Goal: Task Accomplishment & Management: Manage account settings

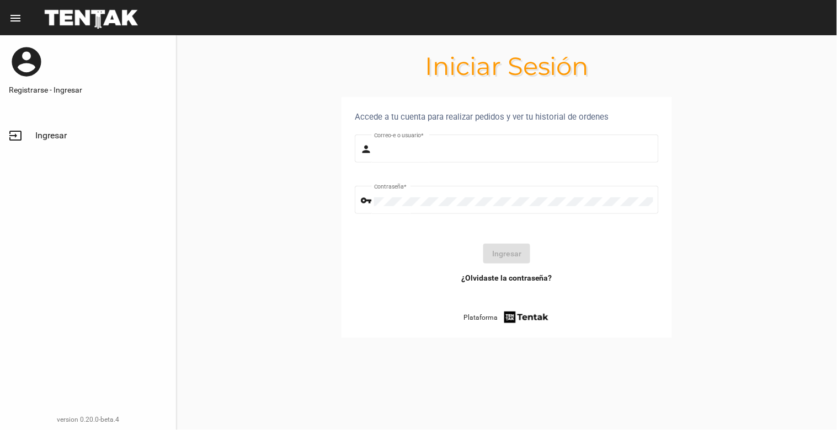
type input "[EMAIL_ADDRESS][DOMAIN_NAME]"
click at [519, 244] on button "Ingresar" at bounding box center [506, 254] width 47 height 20
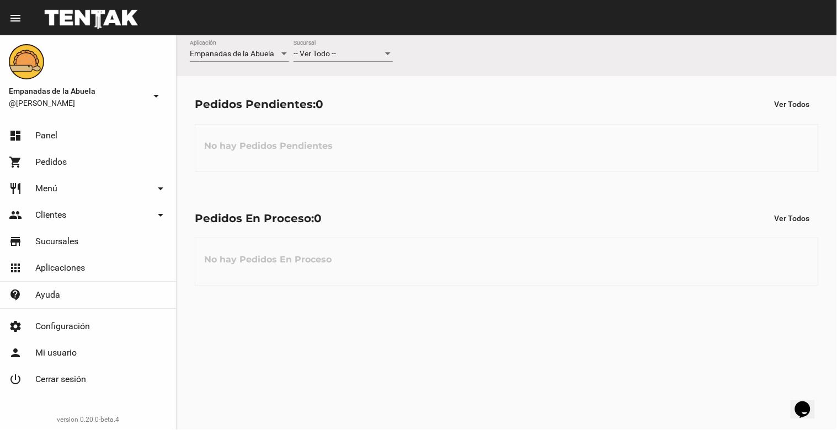
click at [389, 50] on div at bounding box center [388, 54] width 10 height 9
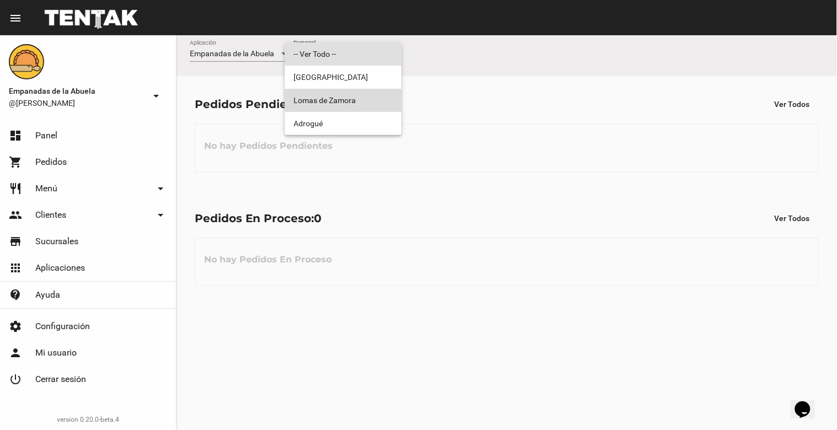
click at [363, 102] on span "Lomas de Zamora" at bounding box center [343, 100] width 99 height 23
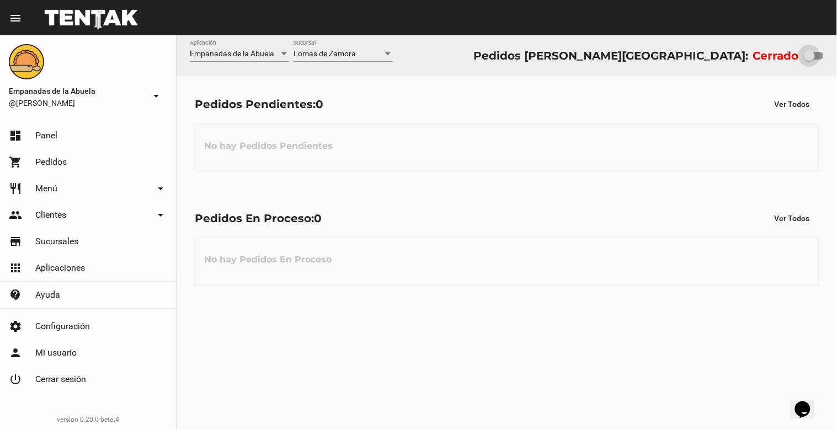
click at [810, 61] on div at bounding box center [809, 55] width 11 height 11
click at [810, 60] on input "checkbox" at bounding box center [809, 60] width 1 height 1
checkbox input "true"
